Goal: Navigation & Orientation: Find specific page/section

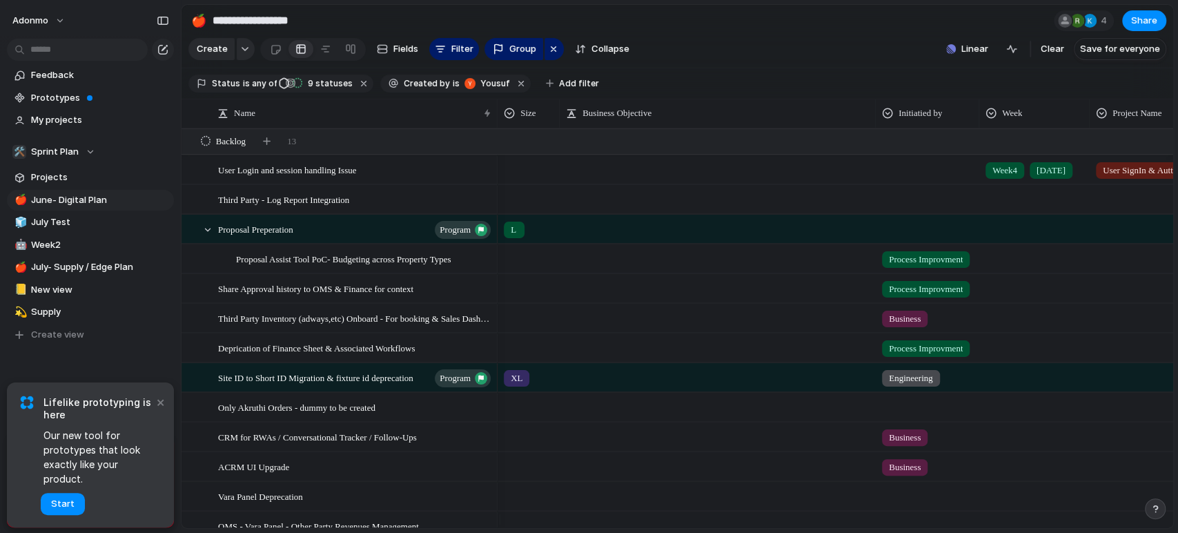
click at [774, 43] on section "Create Fields Filter Group Zoom Collapse Linear Clear Save for everyone" at bounding box center [676, 51] width 991 height 33
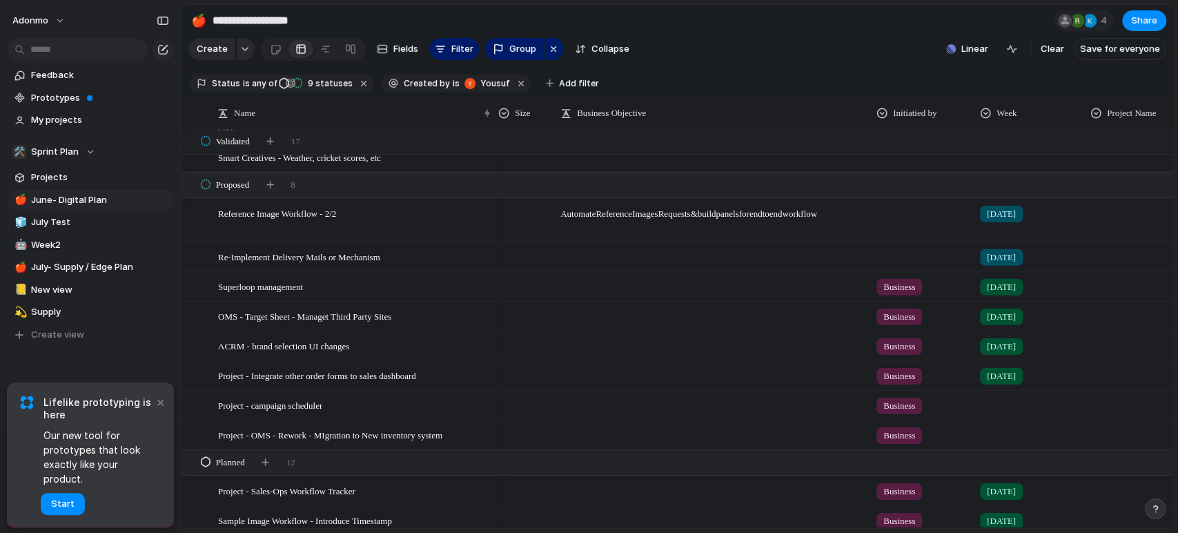
click at [1010, 291] on span "[DATE]" at bounding box center [1001, 286] width 29 height 14
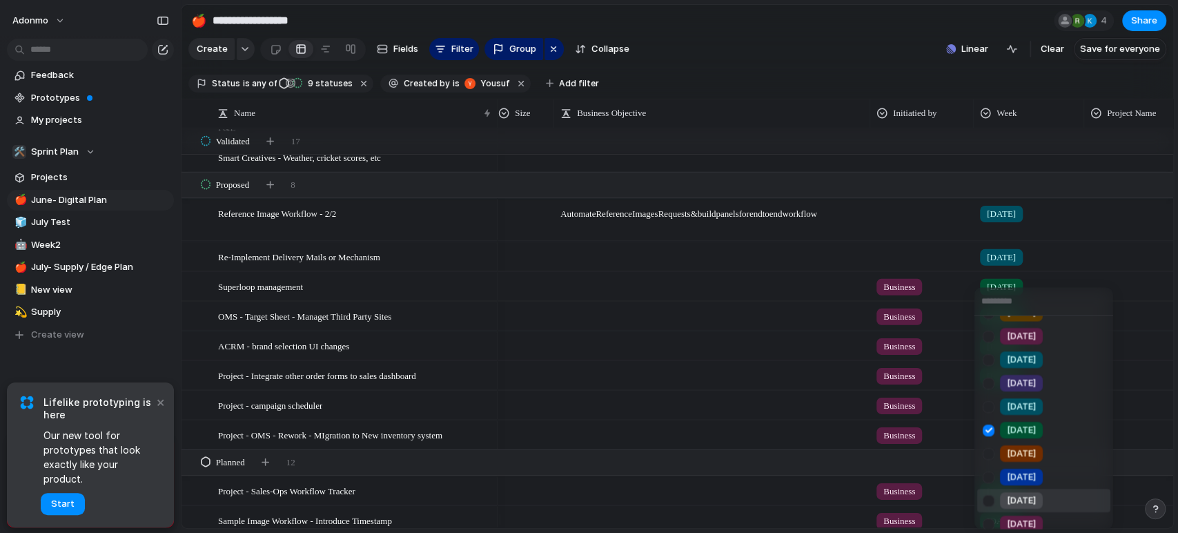
click at [1004, 500] on div "[DATE]" at bounding box center [1021, 500] width 43 height 17
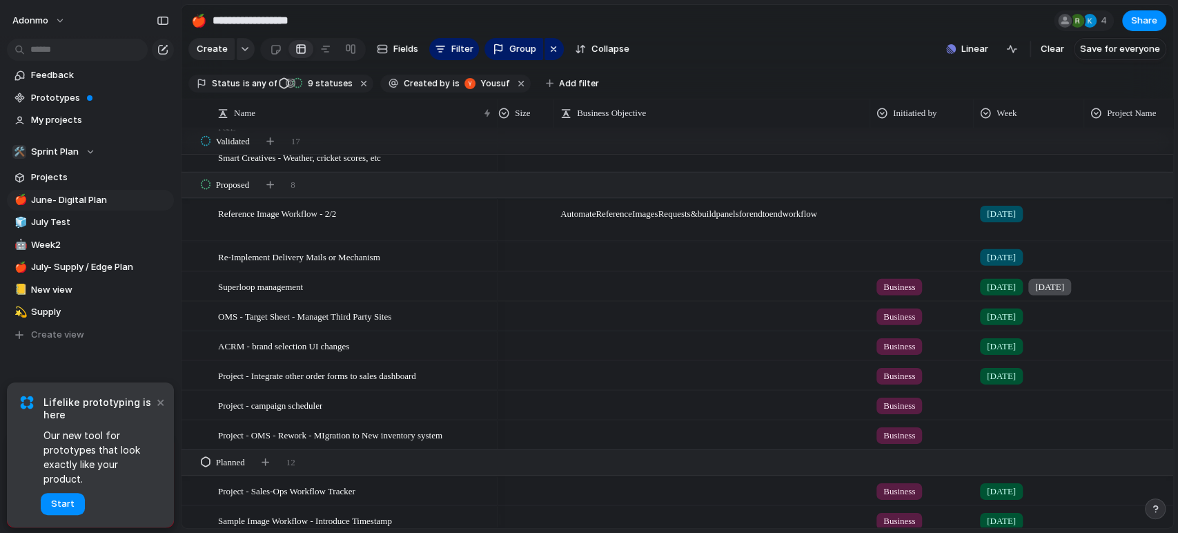
click at [1011, 293] on div "[DATE]" at bounding box center [1001, 286] width 43 height 17
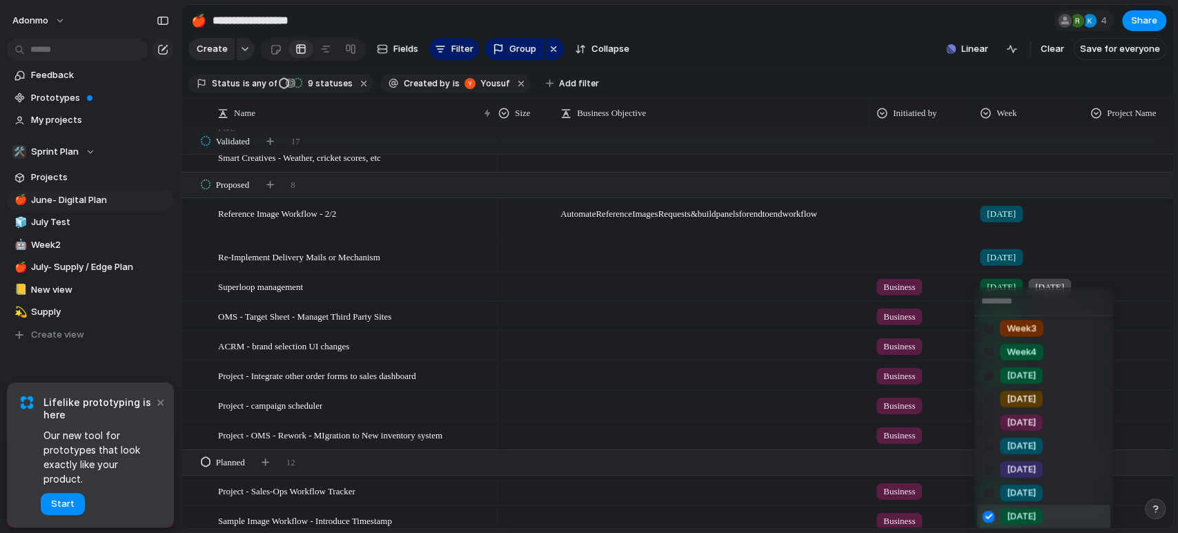
click at [1010, 511] on span "[DATE]" at bounding box center [1021, 516] width 29 height 14
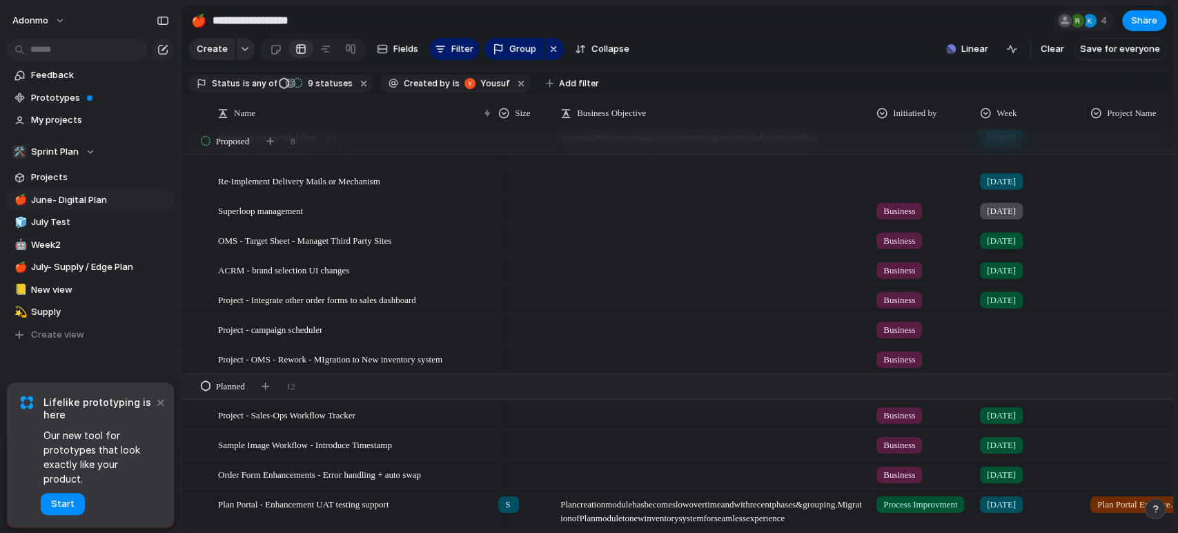
click at [1010, 247] on span "[DATE]" at bounding box center [1001, 240] width 29 height 14
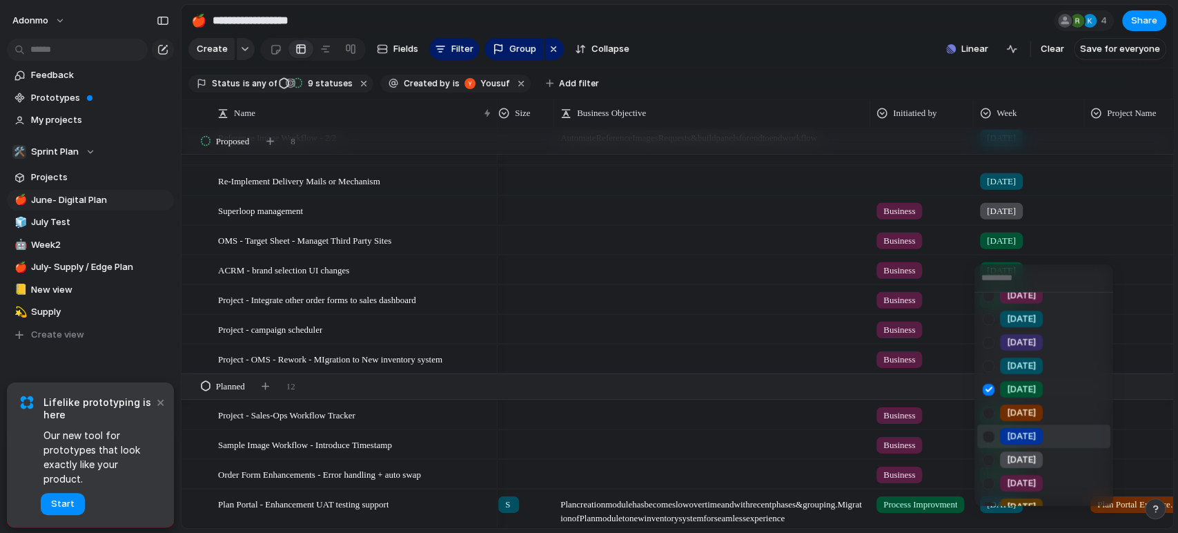
click at [1028, 429] on span "[DATE]" at bounding box center [1021, 436] width 29 height 14
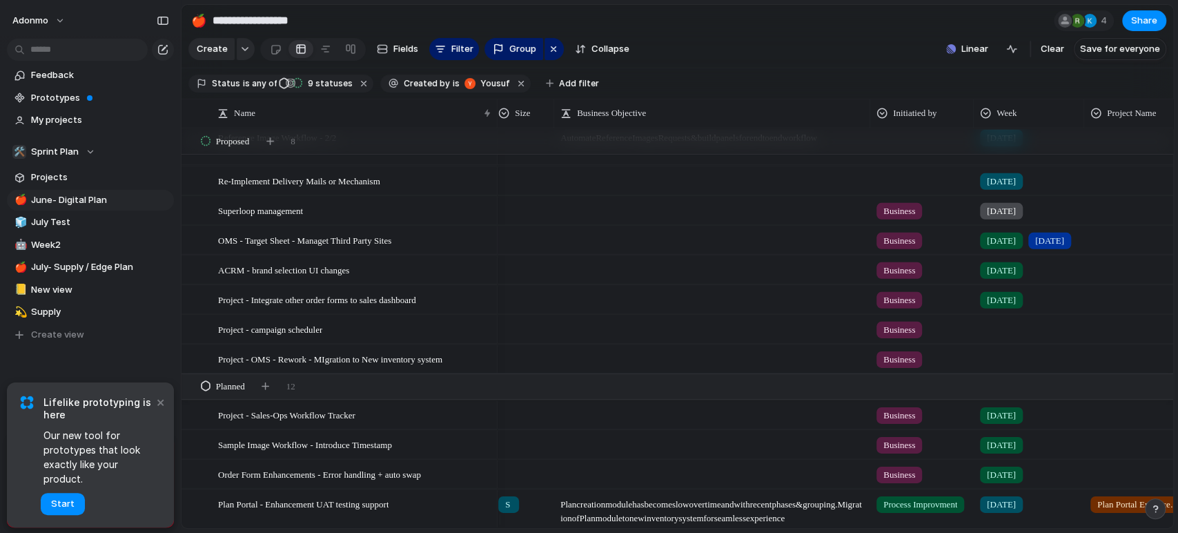
click at [1001, 246] on span "[DATE]" at bounding box center [1001, 240] width 29 height 14
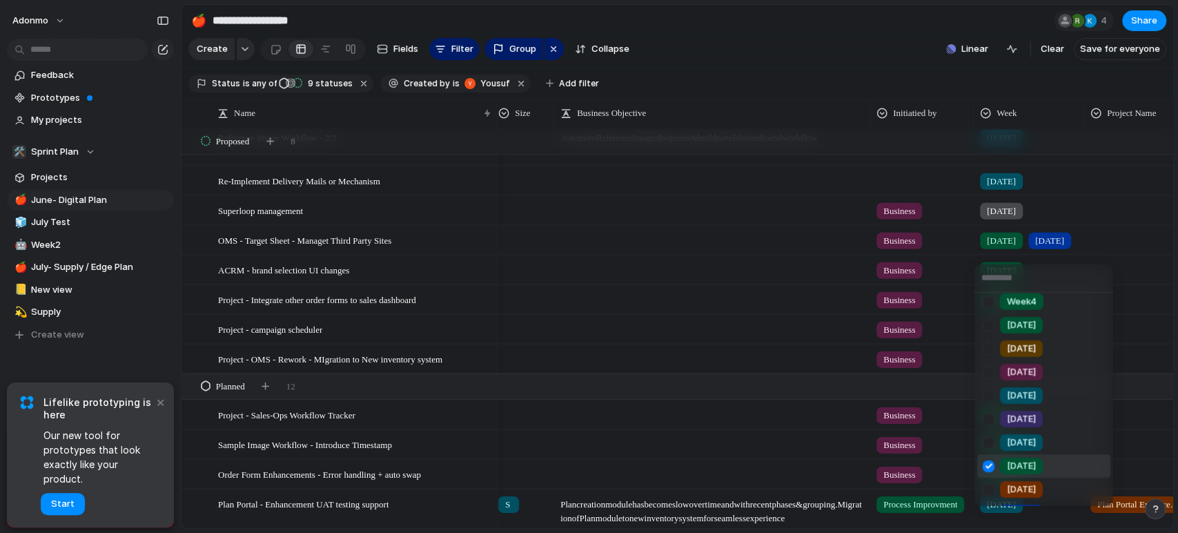
click at [1005, 455] on li "[DATE]" at bounding box center [1043, 465] width 133 height 23
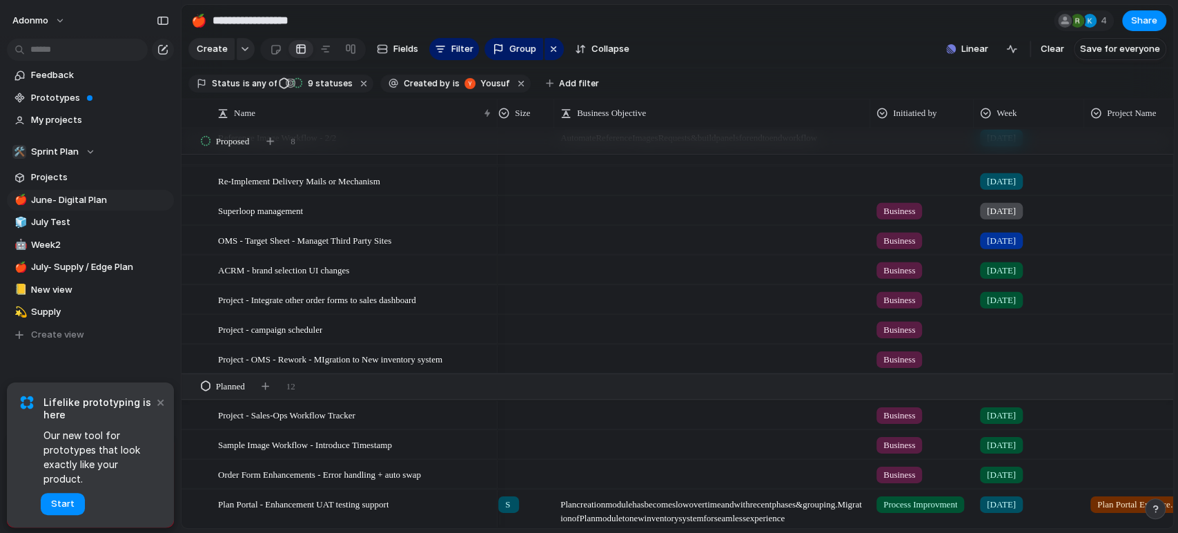
click at [287, 277] on span "ACRM - brand selection UI changes" at bounding box center [283, 269] width 131 height 16
click at [230, 336] on span "Project - campaign scheduler" at bounding box center [270, 328] width 104 height 16
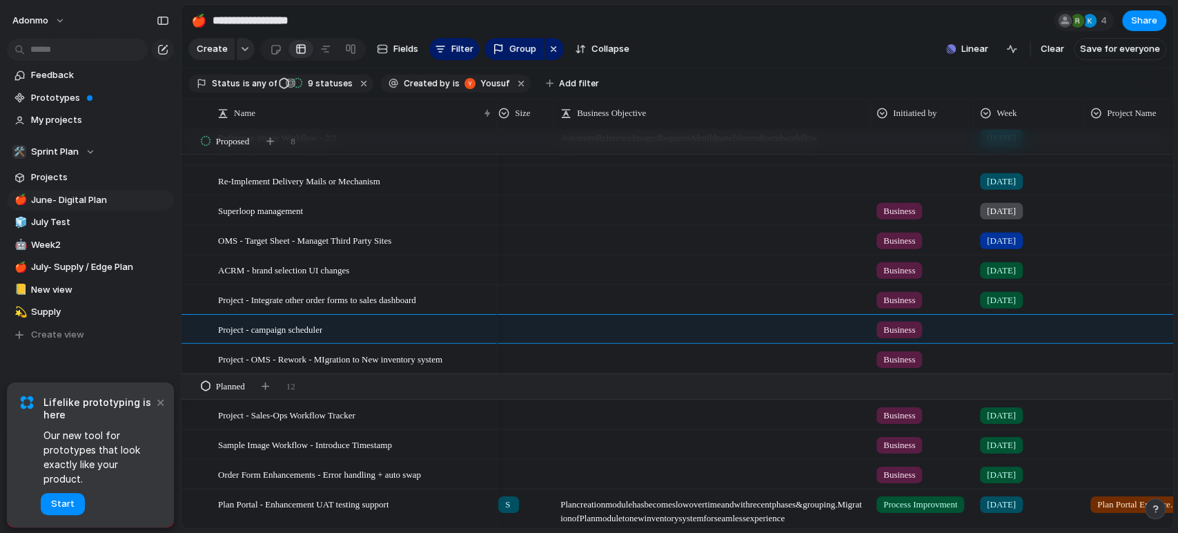
click at [204, 321] on div at bounding box center [194, 303] width 25 height 37
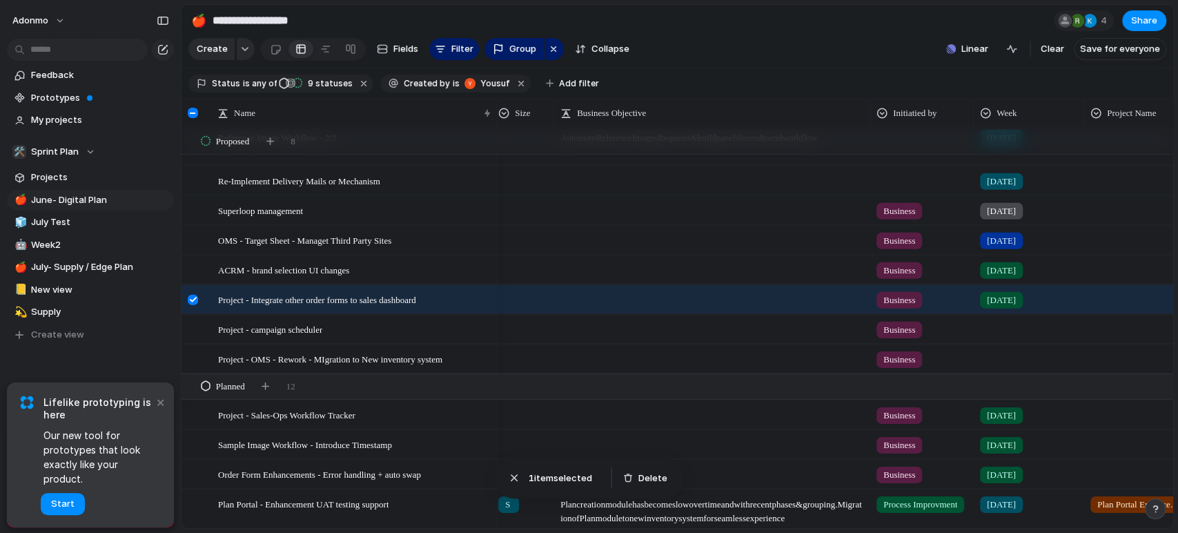
click at [190, 304] on div at bounding box center [193, 299] width 10 height 10
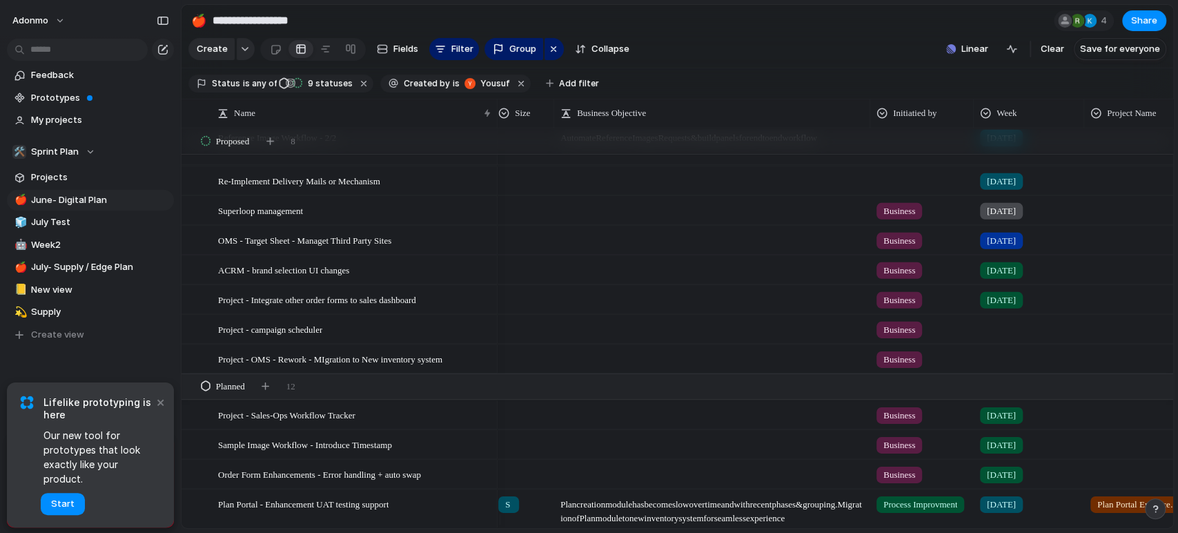
drag, startPoint x: 152, startPoint y: 337, endPoint x: 162, endPoint y: 359, distance: 24.4
click at [162, 359] on div "Feedback Prototypes My projects 🛠️ Sprint Plan Projects 🍎 June- Digital Plan 🧊 …" at bounding box center [90, 228] width 181 height 457
